Goal: Transaction & Acquisition: Obtain resource

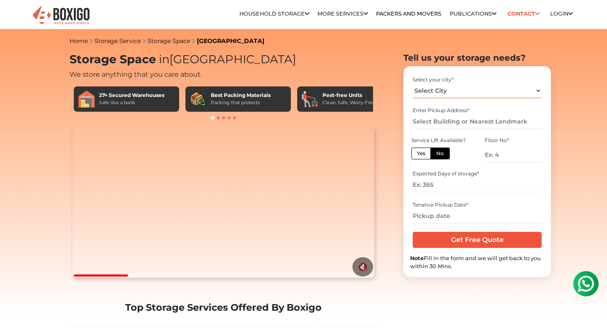
click at [434, 92] on select "Select City [GEOGRAPHIC_DATA] [GEOGRAPHIC_DATA] [GEOGRAPHIC_DATA] [GEOGRAPHIC_D…" at bounding box center [477, 91] width 129 height 15
select select "[GEOGRAPHIC_DATA]"
click at [413, 84] on select "Select City [GEOGRAPHIC_DATA] [GEOGRAPHIC_DATA] [GEOGRAPHIC_DATA] [GEOGRAPHIC_D…" at bounding box center [477, 91] width 129 height 15
click at [437, 122] on input "text" at bounding box center [477, 121] width 129 height 15
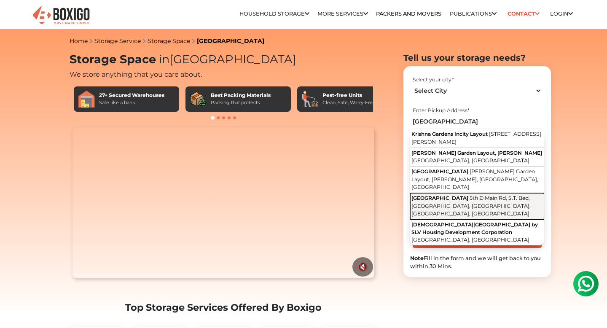
click at [446, 210] on button "[GEOGRAPHIC_DATA] [GEOGRAPHIC_DATA], S.T. Bed, [GEOGRAPHIC_DATA], [GEOGRAPHIC_D…" at bounding box center [477, 206] width 134 height 27
type input "[GEOGRAPHIC_DATA], [GEOGRAPHIC_DATA], S.T. Bed, [GEOGRAPHIC_DATA], [GEOGRAPHIC_…"
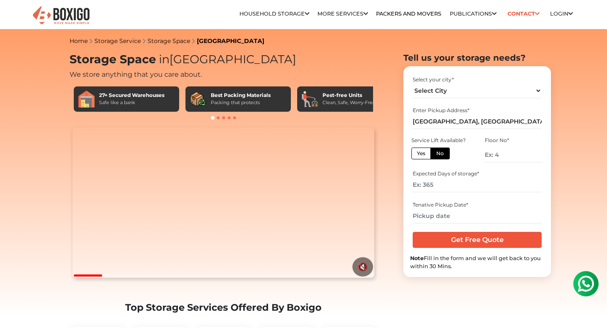
click at [439, 155] on label "No" at bounding box center [440, 154] width 19 height 12
click at [439, 155] on input "No" at bounding box center [439, 152] width 5 height 5
click at [500, 153] on input "number" at bounding box center [514, 155] width 58 height 15
type input "0"
click at [452, 187] on input "number" at bounding box center [477, 185] width 129 height 15
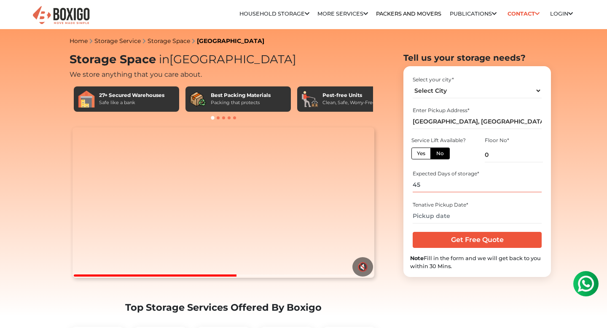
type input "45"
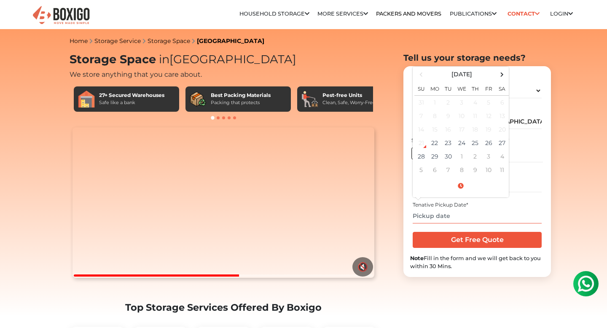
click at [446, 214] on input "text" at bounding box center [477, 216] width 129 height 15
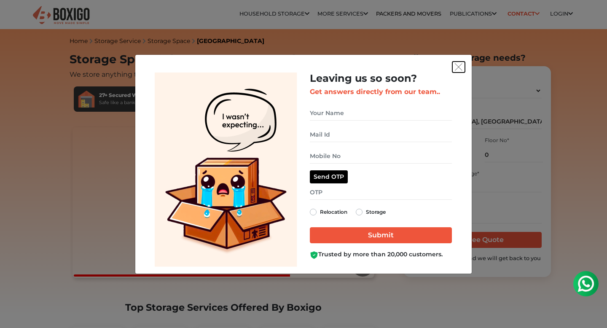
click at [458, 66] on img "get free quote dialog" at bounding box center [459, 67] width 8 height 8
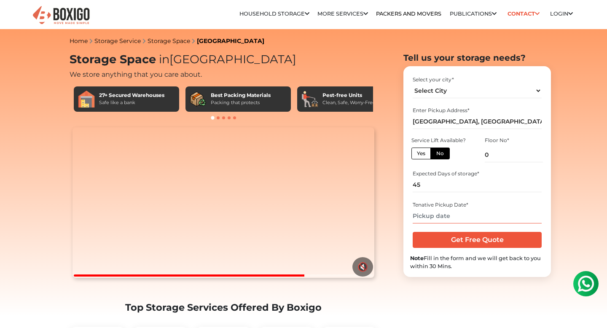
click at [447, 219] on input "text" at bounding box center [477, 216] width 129 height 15
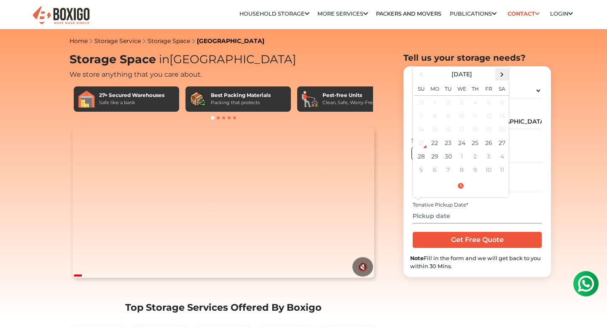
click at [501, 75] on span at bounding box center [502, 74] width 11 height 11
click at [423, 75] on span at bounding box center [421, 74] width 11 height 11
click at [436, 145] on td "22" at bounding box center [434, 142] width 13 height 13
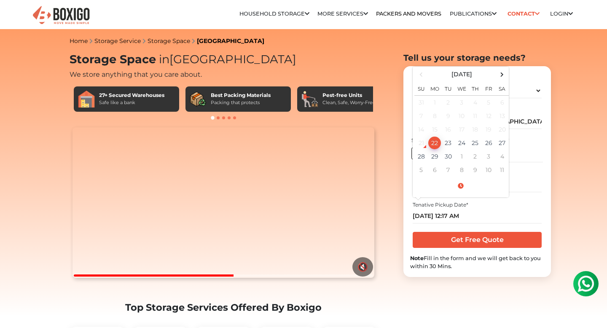
click at [528, 200] on div "Tenative Pickup Date * [DATE] 12:17 AM [DATE] Su Mo Tu We Th Fr Sa 31 1 2 3 4 5…" at bounding box center [477, 212] width 134 height 28
click at [455, 216] on input "[DATE] 12:17 AM" at bounding box center [477, 216] width 129 height 15
click at [460, 183] on span at bounding box center [461, 186] width 93 height 15
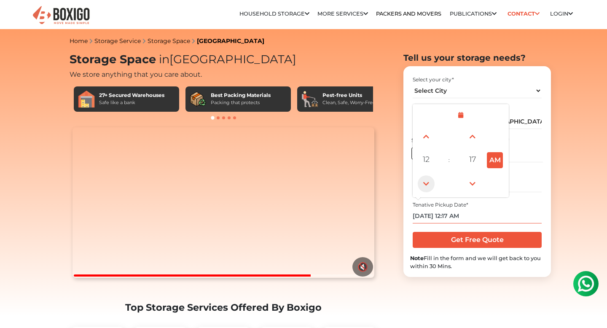
click at [427, 184] on span at bounding box center [426, 183] width 17 height 17
click at [427, 140] on span at bounding box center [426, 136] width 17 height 17
click at [425, 140] on span at bounding box center [426, 136] width 17 height 17
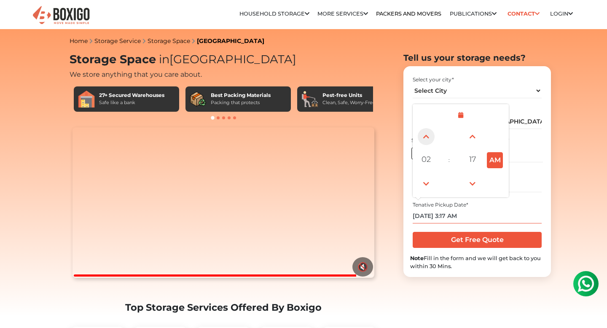
click at [425, 140] on span at bounding box center [426, 136] width 17 height 17
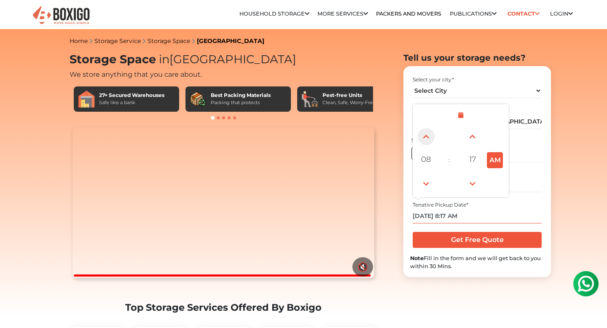
click at [425, 140] on span at bounding box center [426, 136] width 17 height 17
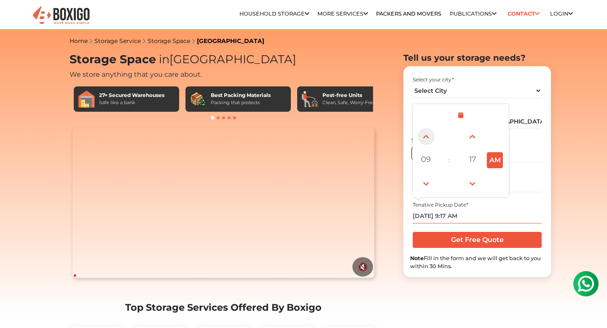
click at [425, 140] on span at bounding box center [426, 136] width 17 height 17
type input "[DATE] 10:17 AM"
click at [525, 210] on input "[DATE] 10:17 AM" at bounding box center [477, 216] width 129 height 15
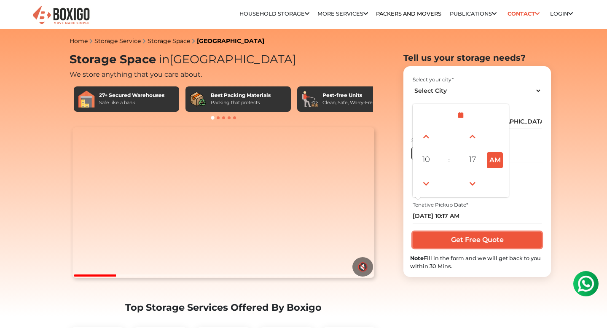
click at [501, 244] on input "Get Free Quote" at bounding box center [477, 240] width 129 height 16
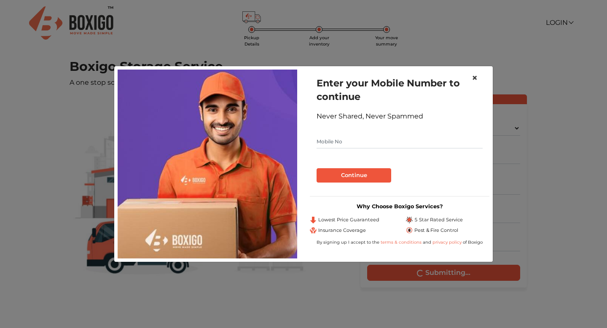
click at [474, 77] on span "×" at bounding box center [475, 78] width 6 height 12
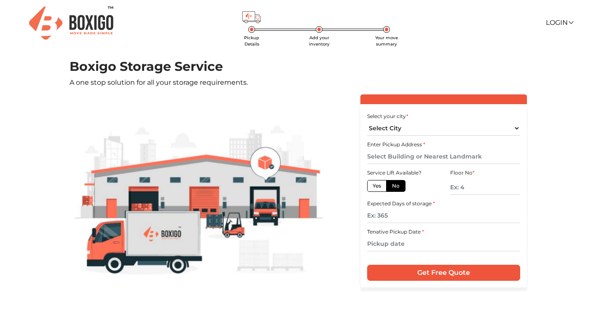
click at [256, 37] on span "Pickup Details" at bounding box center [251, 41] width 15 height 12
click at [384, 129] on select "Select City [GEOGRAPHIC_DATA] [GEOGRAPHIC_DATA] [GEOGRAPHIC_DATA] [GEOGRAPHIC_D…" at bounding box center [443, 128] width 153 height 15
select select "[GEOGRAPHIC_DATA]"
click at [367, 121] on select "Select City [GEOGRAPHIC_DATA] [GEOGRAPHIC_DATA] [GEOGRAPHIC_DATA] [GEOGRAPHIC_D…" at bounding box center [443, 128] width 153 height 15
click at [390, 155] on input "text" at bounding box center [443, 156] width 153 height 15
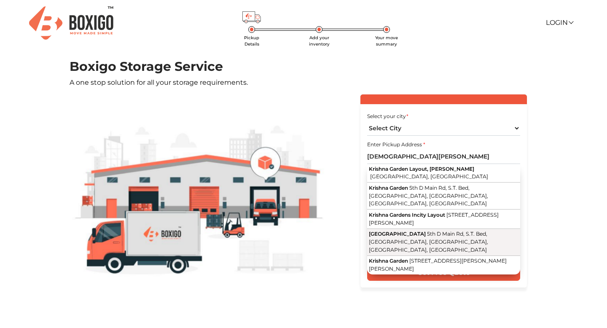
click at [408, 238] on button "[GEOGRAPHIC_DATA] [GEOGRAPHIC_DATA], S.T. Bed, [GEOGRAPHIC_DATA], [GEOGRAPHIC_D…" at bounding box center [443, 242] width 153 height 27
type input "[GEOGRAPHIC_DATA], [GEOGRAPHIC_DATA], S.T. Bed, [GEOGRAPHIC_DATA], [GEOGRAPHIC_…"
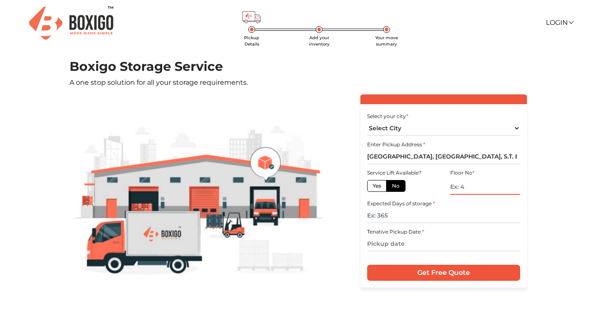
click at [466, 186] on input "text" at bounding box center [485, 187] width 70 height 15
type input "0"
click at [415, 216] on input "text" at bounding box center [443, 215] width 153 height 15
type input "45"
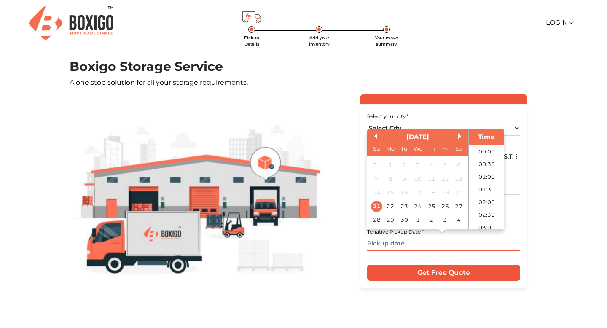
click at [394, 248] on input "text" at bounding box center [443, 244] width 153 height 15
click at [392, 205] on div "22" at bounding box center [390, 206] width 11 height 11
click at [488, 163] on li "09:00" at bounding box center [487, 162] width 36 height 13
type input "22/09/2025 9:00 AM"
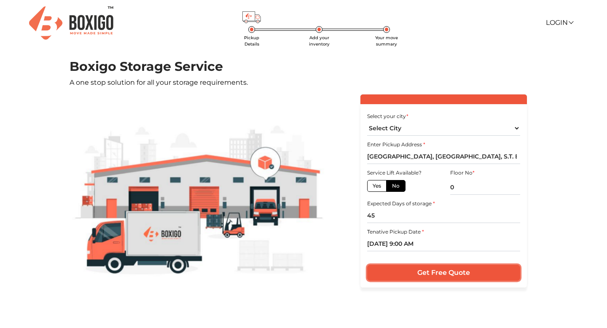
click at [446, 275] on input "Get Free Quote" at bounding box center [443, 273] width 153 height 16
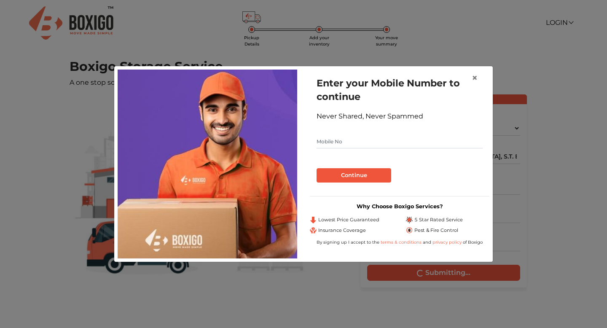
click at [378, 144] on input "text" at bounding box center [400, 141] width 166 height 13
type input "8197581117"
click at [372, 176] on button "Continue" at bounding box center [354, 175] width 75 height 14
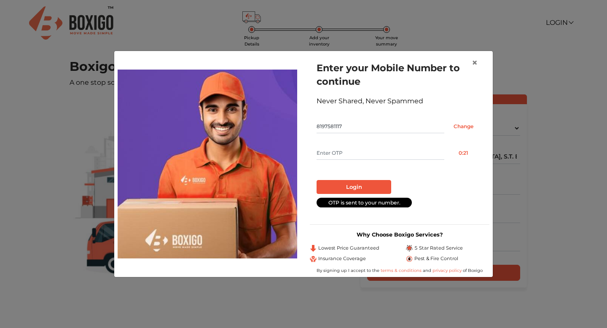
click at [337, 150] on input "text" at bounding box center [381, 152] width 128 height 13
type input "6465"
click at [341, 183] on button "Login" at bounding box center [354, 187] width 75 height 14
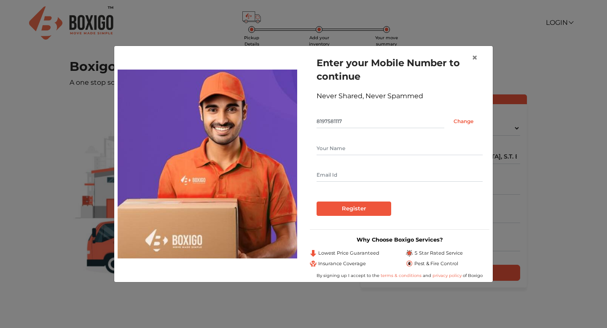
click at [377, 149] on input "text" at bounding box center [400, 148] width 166 height 13
type input "Abhijit T"
type input "abhijit.pec@gmail.com"
click at [356, 211] on input "Register" at bounding box center [354, 209] width 75 height 14
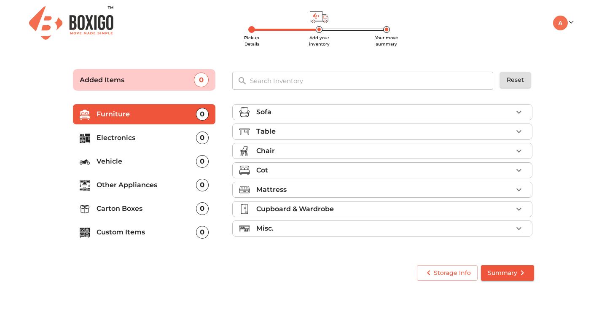
click at [307, 132] on div "Table" at bounding box center [384, 132] width 256 height 10
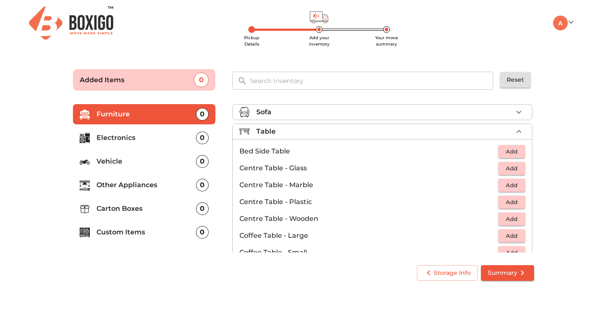
click at [307, 132] on div "Table" at bounding box center [384, 132] width 256 height 10
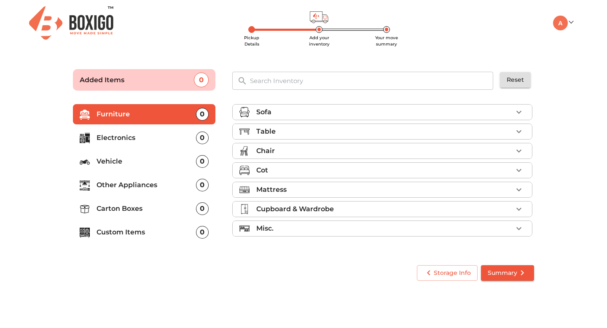
click at [309, 111] on div "Sofa" at bounding box center [384, 112] width 256 height 10
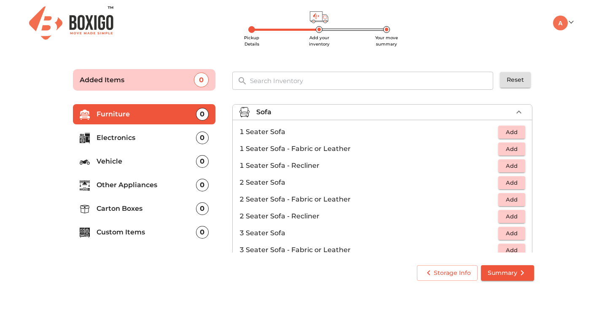
click at [309, 111] on div "Sofa" at bounding box center [384, 112] width 256 height 10
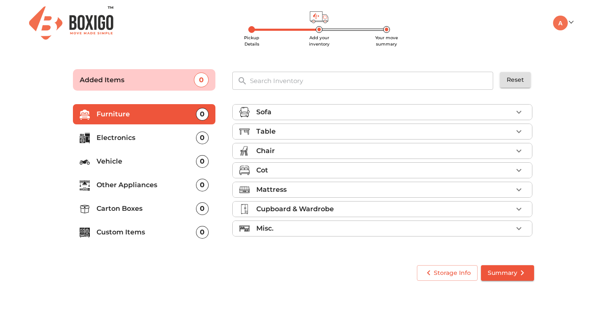
click at [288, 231] on div "Misc." at bounding box center [384, 229] width 256 height 10
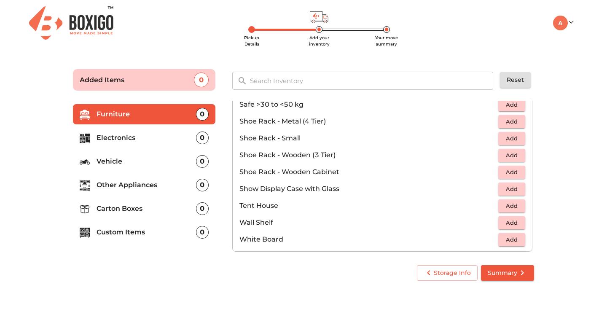
scroll to position [453, 0]
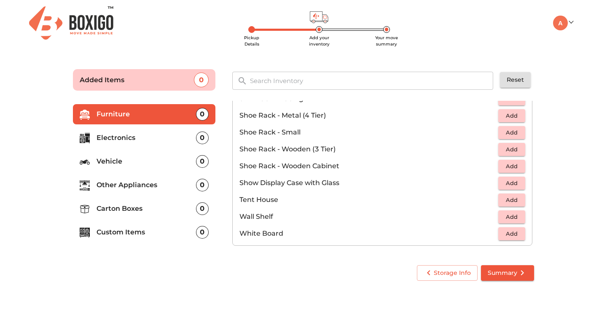
click at [263, 273] on div "Storage Info Summary" at bounding box center [304, 273] width 468 height 22
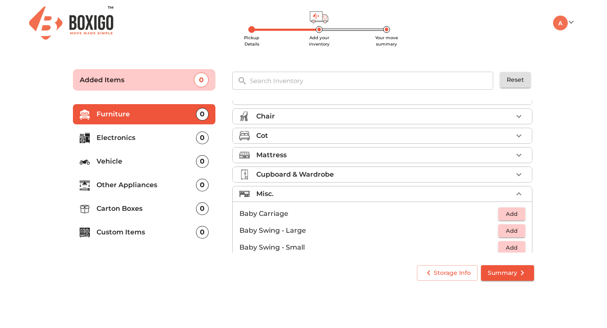
scroll to position [34, 0]
click at [297, 193] on div "Misc." at bounding box center [384, 195] width 256 height 10
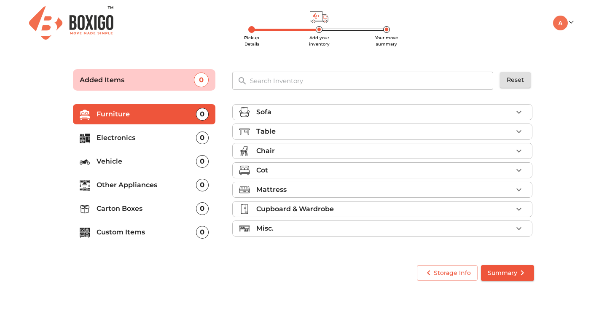
scroll to position [0, 0]
click at [161, 190] on li "Other Appliances 0" at bounding box center [144, 185] width 143 height 20
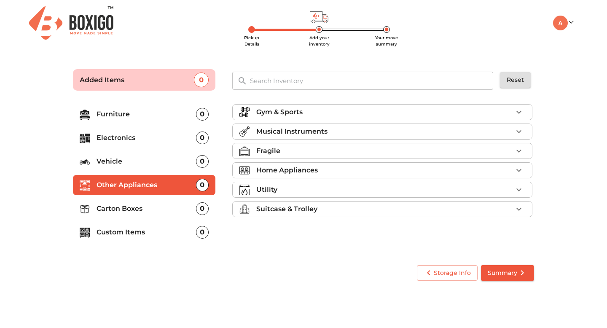
click at [267, 150] on p "Fragile" at bounding box center [268, 151] width 24 height 10
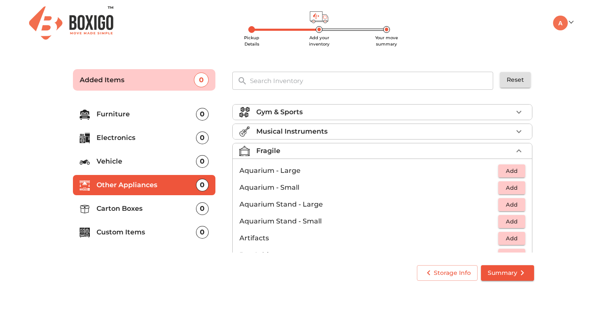
click at [267, 150] on p "Fragile" at bounding box center [268, 151] width 24 height 10
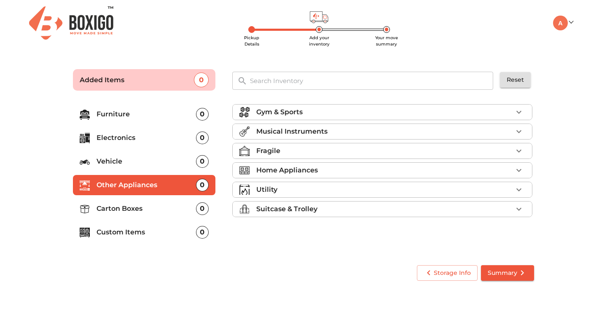
click at [280, 210] on p "Suitcase & Trolley" at bounding box center [286, 209] width 61 height 10
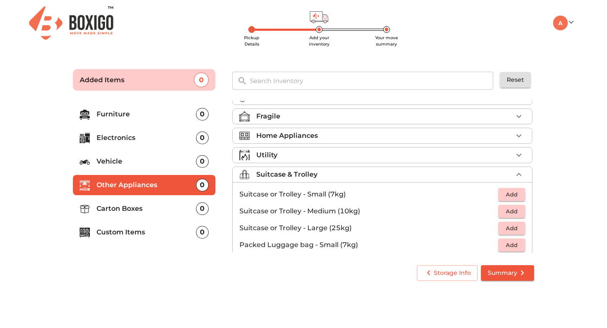
scroll to position [42, 0]
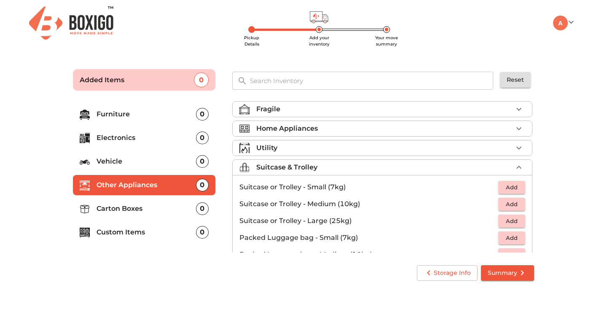
click at [503, 203] on span "Add" at bounding box center [512, 204] width 19 height 10
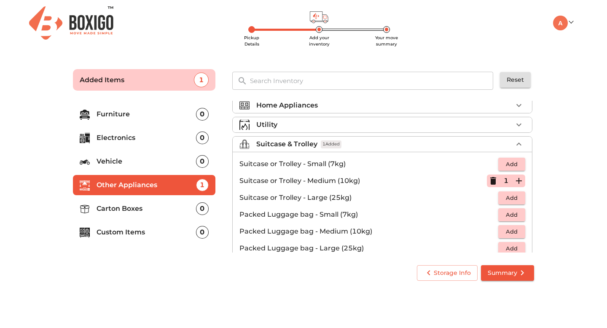
scroll to position [97, 0]
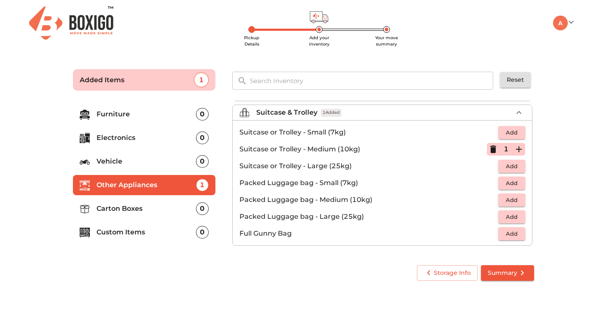
click at [173, 210] on p "Carton Boxes" at bounding box center [147, 209] width 100 height 10
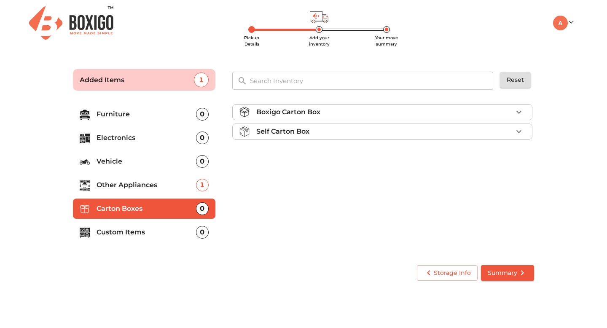
click at [319, 114] on p "Boxigo Carton Box" at bounding box center [288, 112] width 64 height 10
click at [501, 135] on button "Add" at bounding box center [512, 132] width 27 height 13
click at [520, 134] on icon "button" at bounding box center [519, 132] width 10 height 10
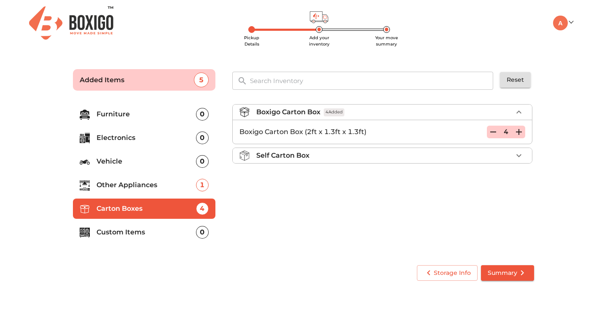
click at [520, 134] on icon "button" at bounding box center [519, 132] width 10 height 10
click at [193, 235] on p "Custom Items" at bounding box center [147, 232] width 100 height 10
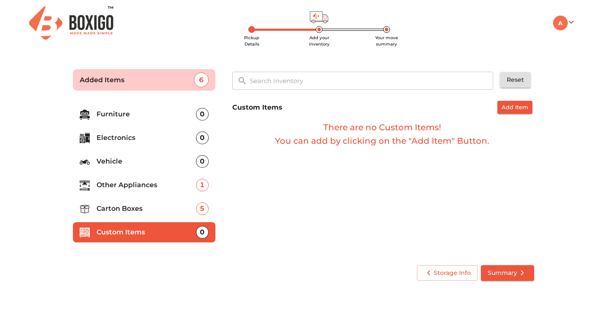
click at [166, 202] on li "Carton Boxes 5" at bounding box center [144, 209] width 143 height 20
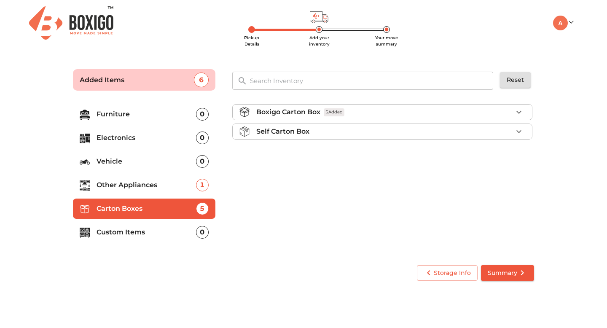
click at [385, 114] on div "Boxigo Carton Box 5 Added" at bounding box center [384, 112] width 256 height 10
click at [190, 166] on p "Vehicle" at bounding box center [147, 161] width 100 height 10
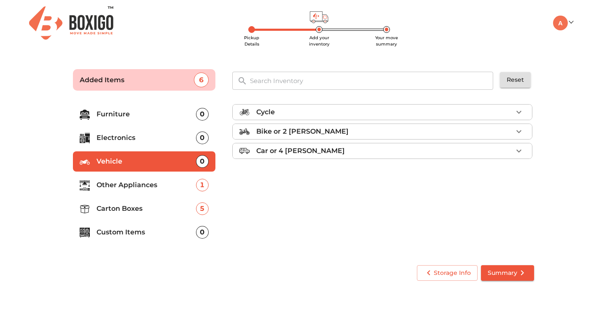
click at [288, 115] on div "Cycle" at bounding box center [384, 112] width 256 height 10
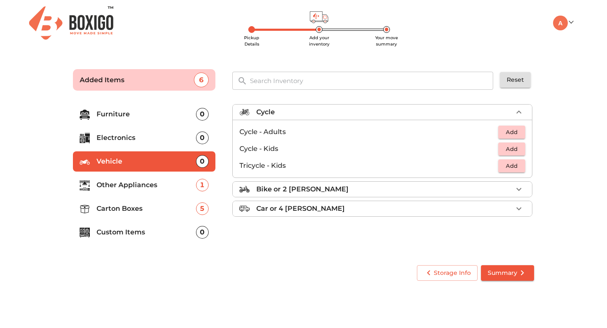
click at [508, 135] on span "Add" at bounding box center [512, 132] width 19 height 10
click at [522, 112] on icon "button" at bounding box center [519, 112] width 10 height 10
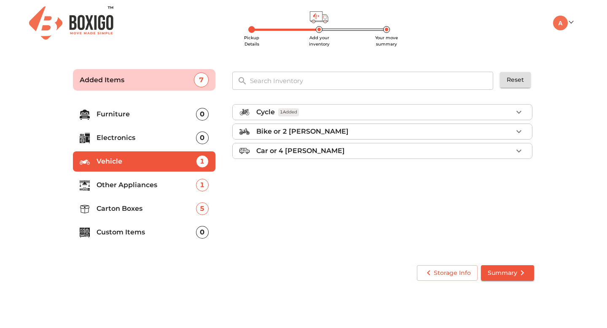
click at [170, 189] on p "Other Appliances" at bounding box center [147, 185] width 100 height 10
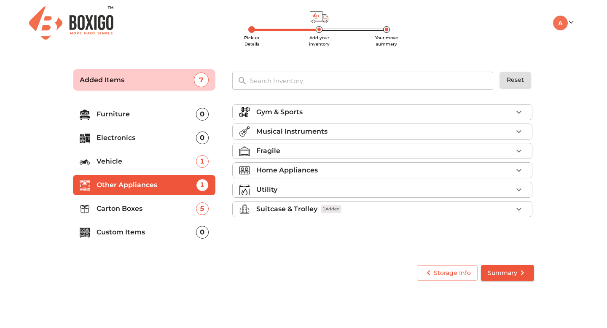
click at [162, 206] on p "Carton Boxes" at bounding box center [147, 209] width 100 height 10
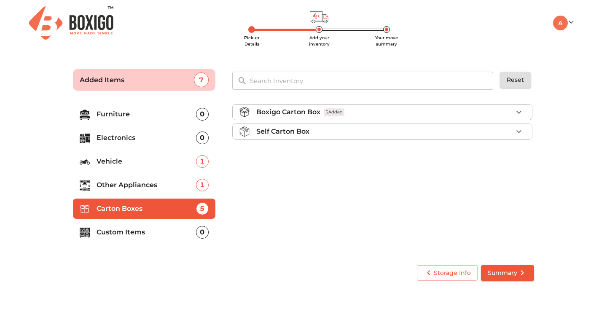
click at [403, 113] on div "Boxigo Carton Box 5 Added" at bounding box center [384, 112] width 256 height 10
click at [489, 132] on icon "button" at bounding box center [493, 132] width 10 height 10
click at [520, 134] on icon "button" at bounding box center [519, 132] width 10 height 10
click at [466, 184] on div "Boxigo Carton Box 5 Added Boxigo Carton Box (2ft x 1.3ft x 1.3ft) 5 Self Carton…" at bounding box center [383, 176] width 309 height 159
click at [381, 111] on div "Boxigo Carton Box 5 Added" at bounding box center [384, 112] width 256 height 10
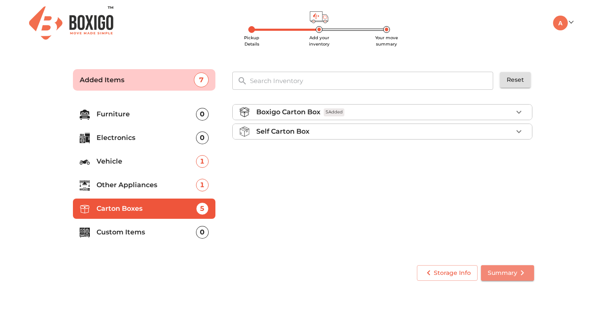
click at [511, 275] on span "Summary" at bounding box center [508, 273] width 40 height 11
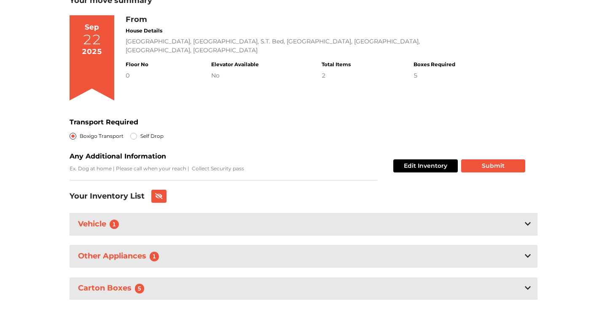
scroll to position [66, 0]
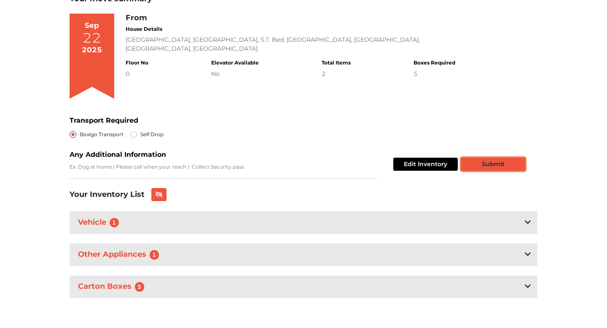
click at [476, 168] on button "Submit" at bounding box center [493, 164] width 64 height 13
